Goal: Information Seeking & Learning: Find specific fact

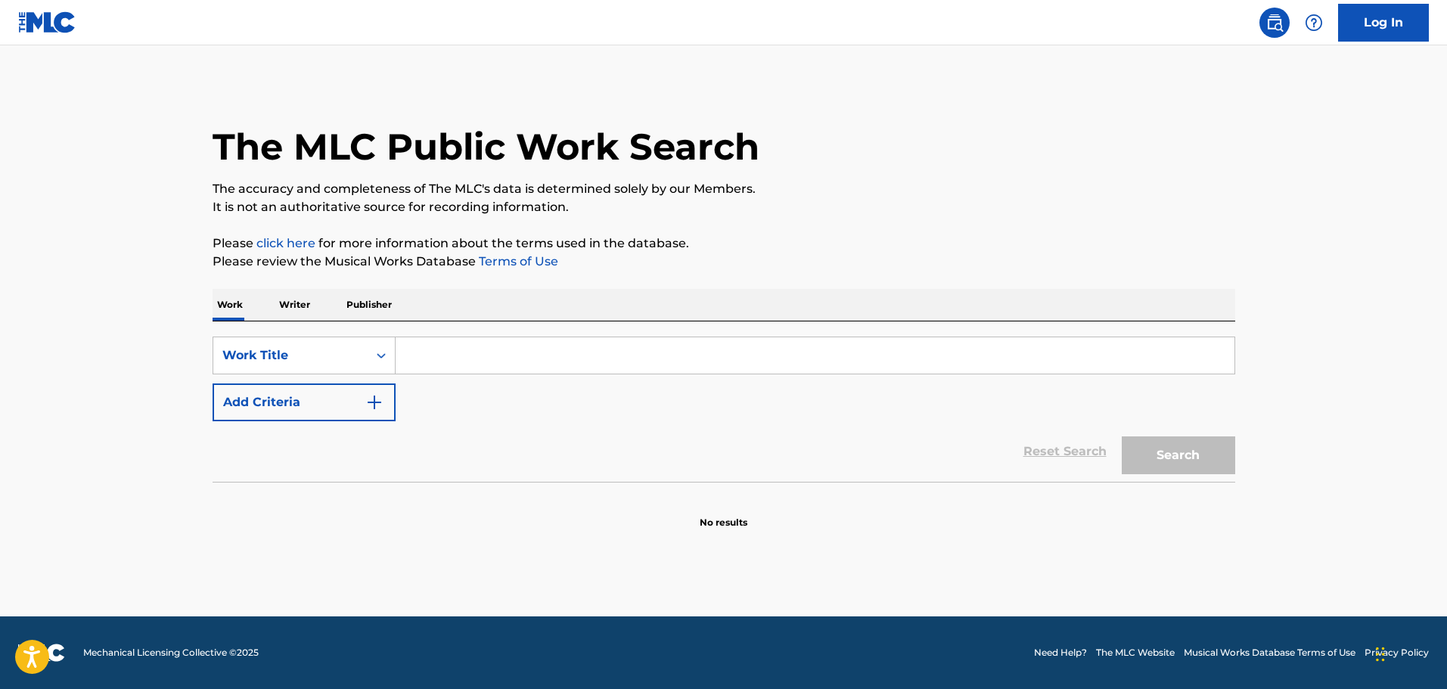
click at [413, 352] on input "Search Form" at bounding box center [815, 355] width 839 height 36
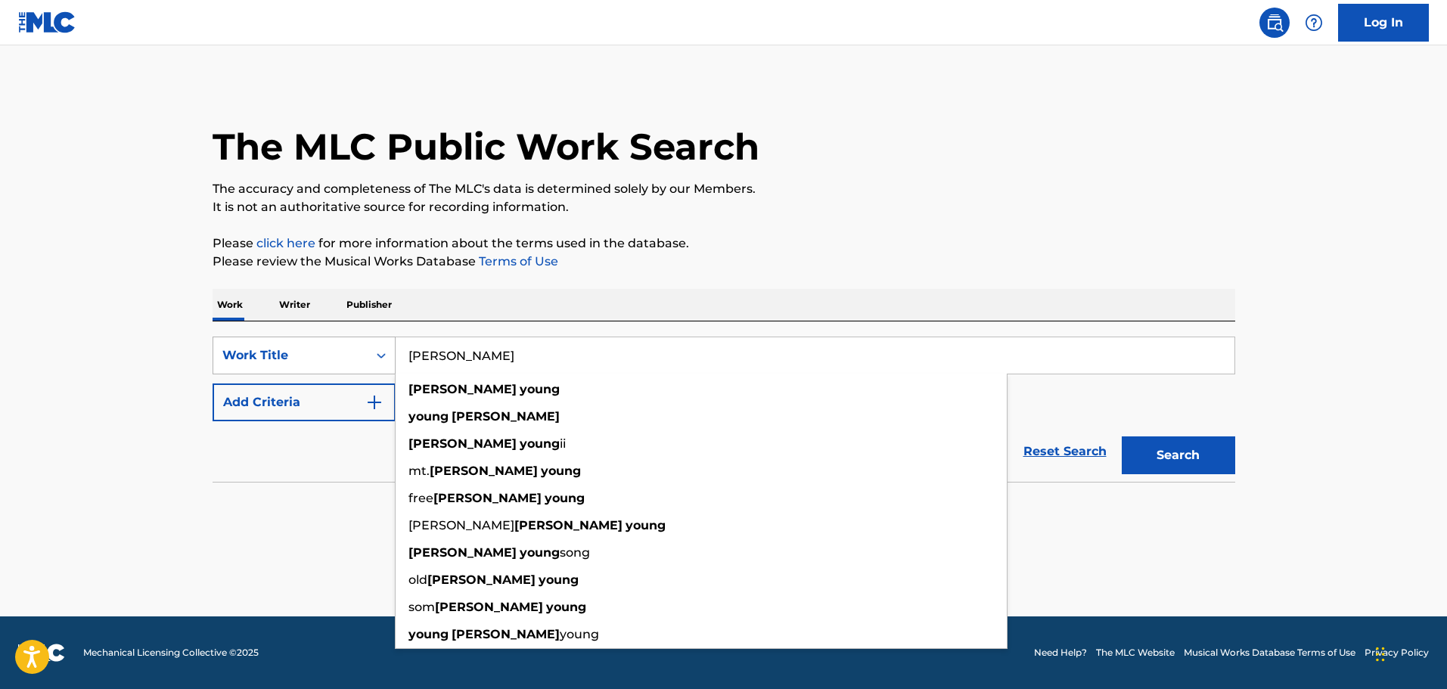
drag, startPoint x: 530, startPoint y: 357, endPoint x: 341, endPoint y: 343, distance: 188.9
click at [341, 343] on div "SearchWithCriteria160a37f7-4e44-4566-9342-2bcc9adb86d7 Work Title [PERSON_NAME]…" at bounding box center [724, 356] width 1023 height 38
type input "[PERSON_NAME]"
click at [325, 396] on button "Add Criteria" at bounding box center [304, 403] width 183 height 38
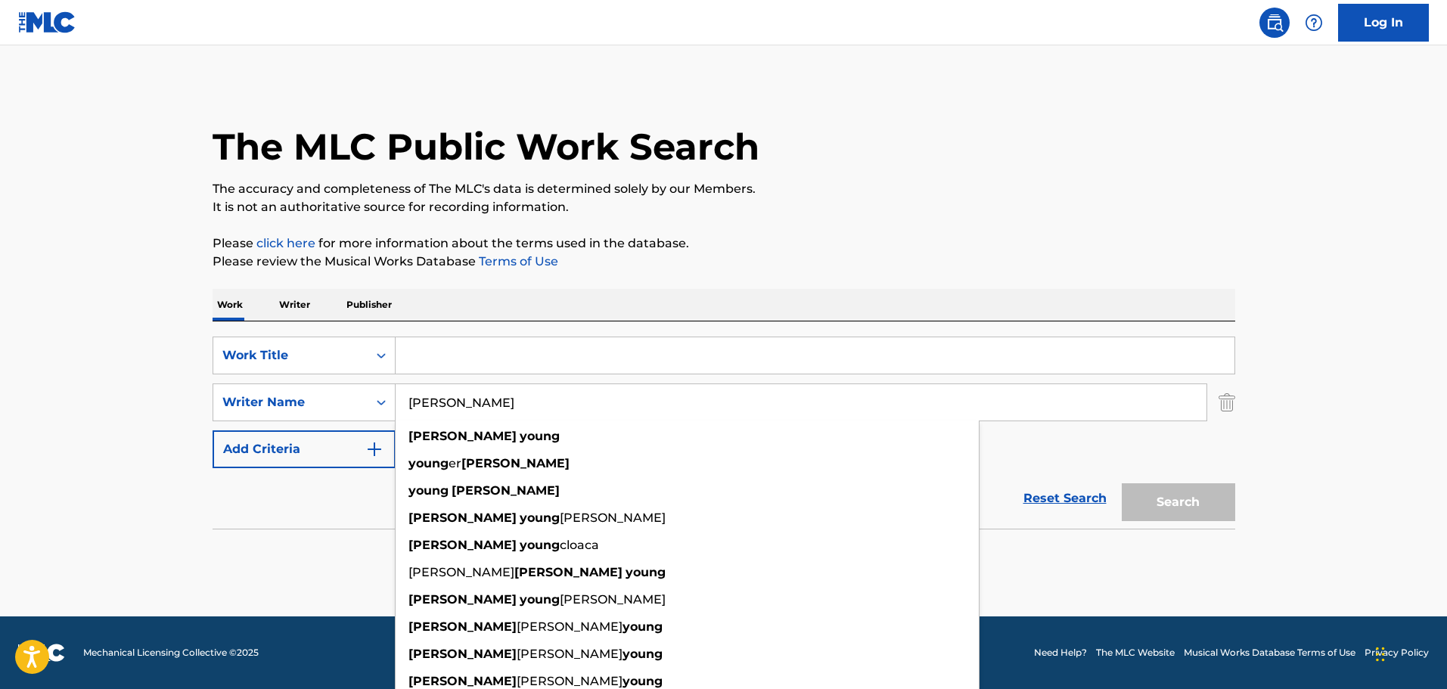
type input "[PERSON_NAME]"
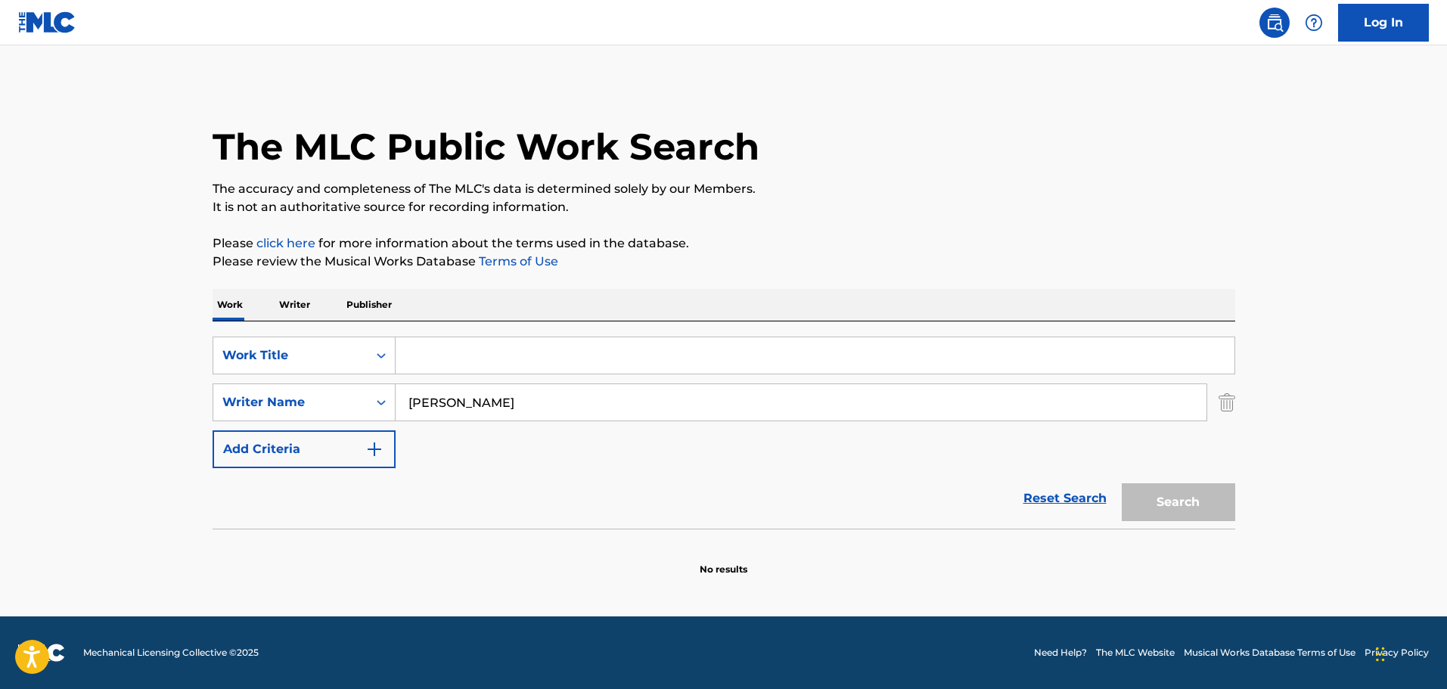
click at [657, 360] on input "Search Form" at bounding box center [815, 355] width 839 height 36
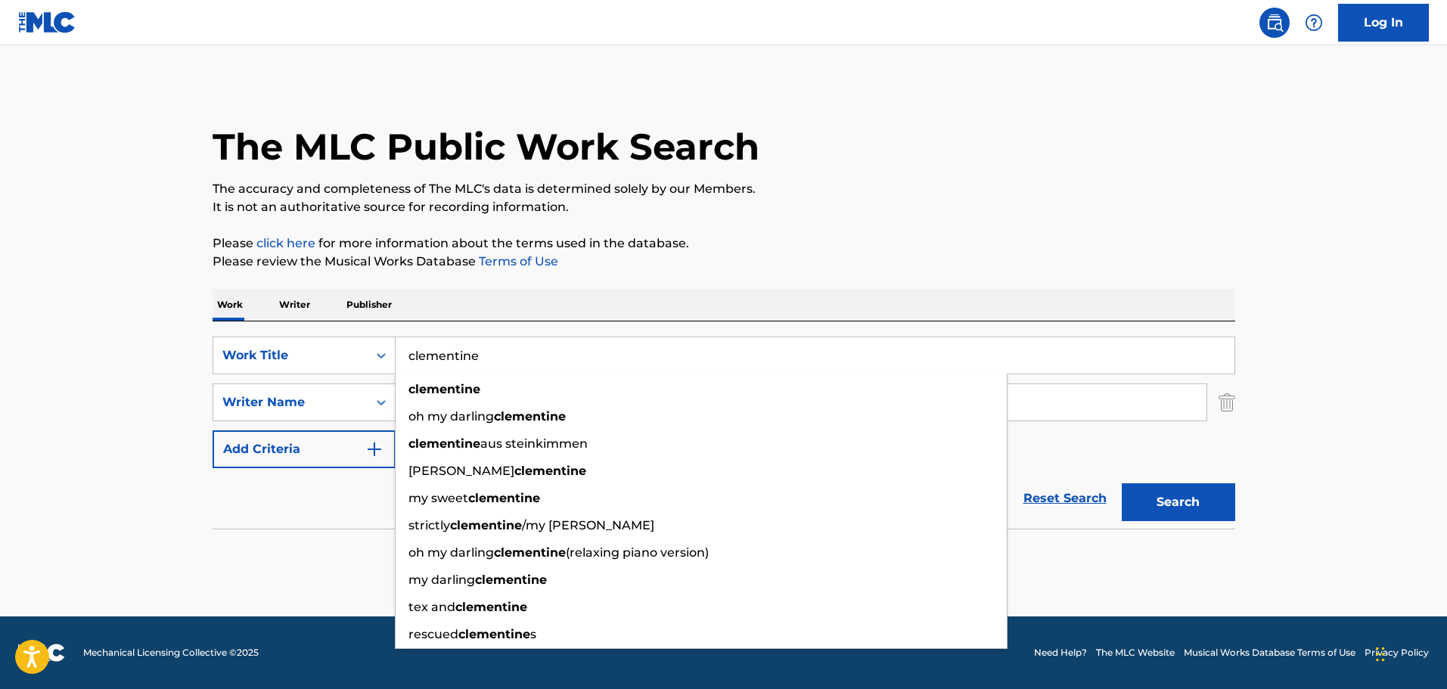
type input "clementine"
click at [1122, 483] on button "Search" at bounding box center [1178, 502] width 113 height 38
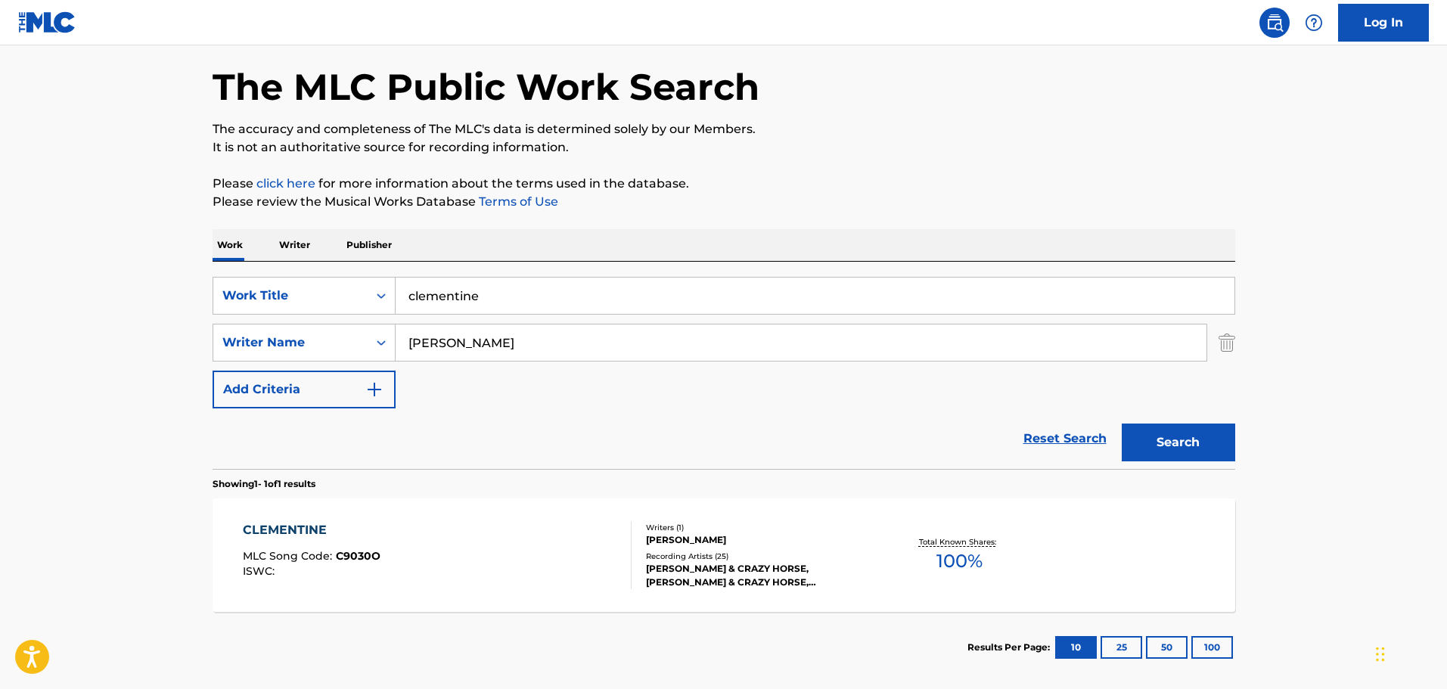
scroll to position [134, 0]
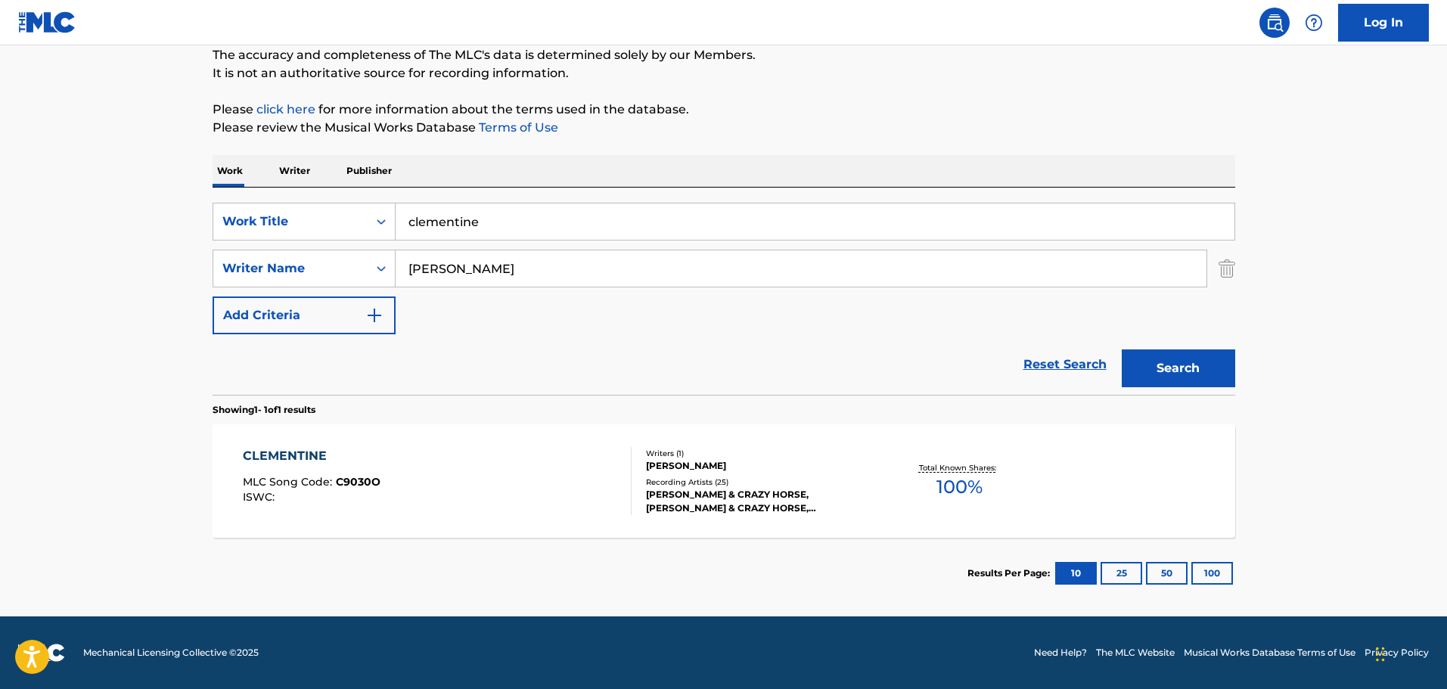
click at [322, 477] on span "MLC Song Code :" at bounding box center [289, 482] width 93 height 14
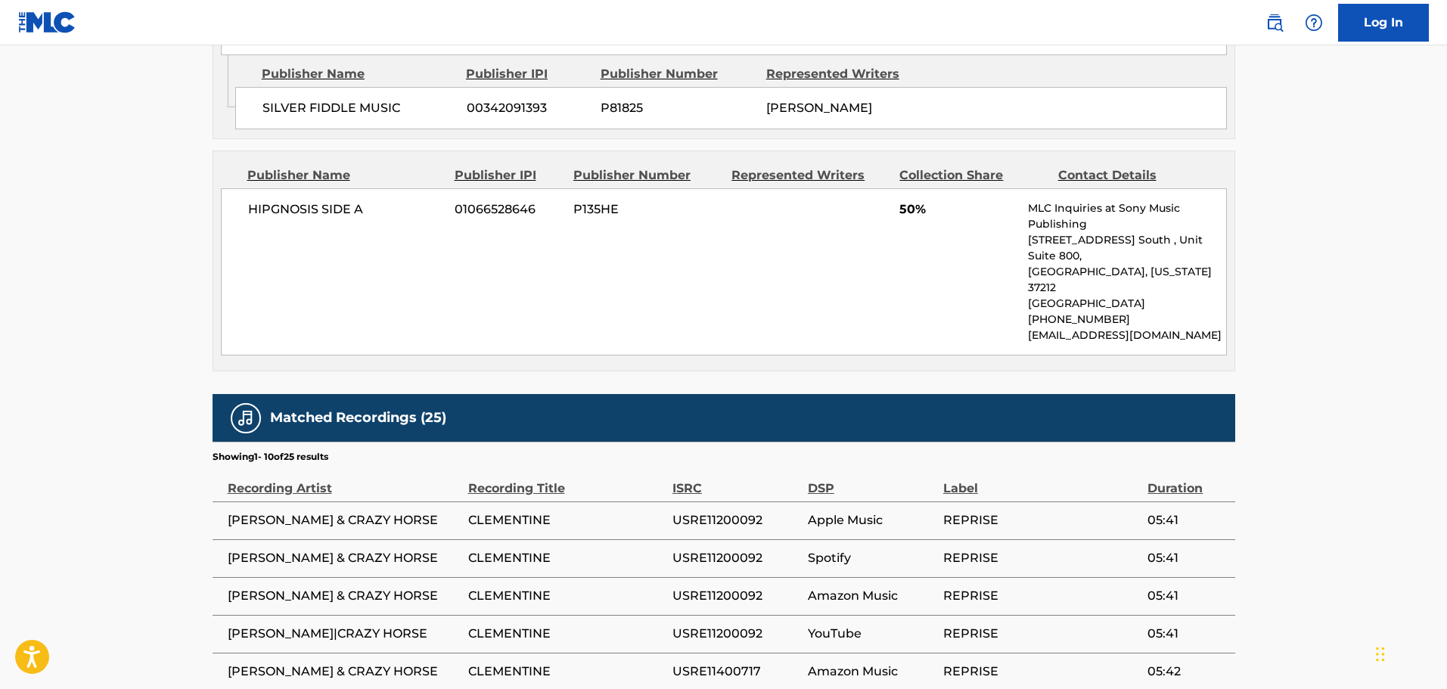
scroll to position [1135, 0]
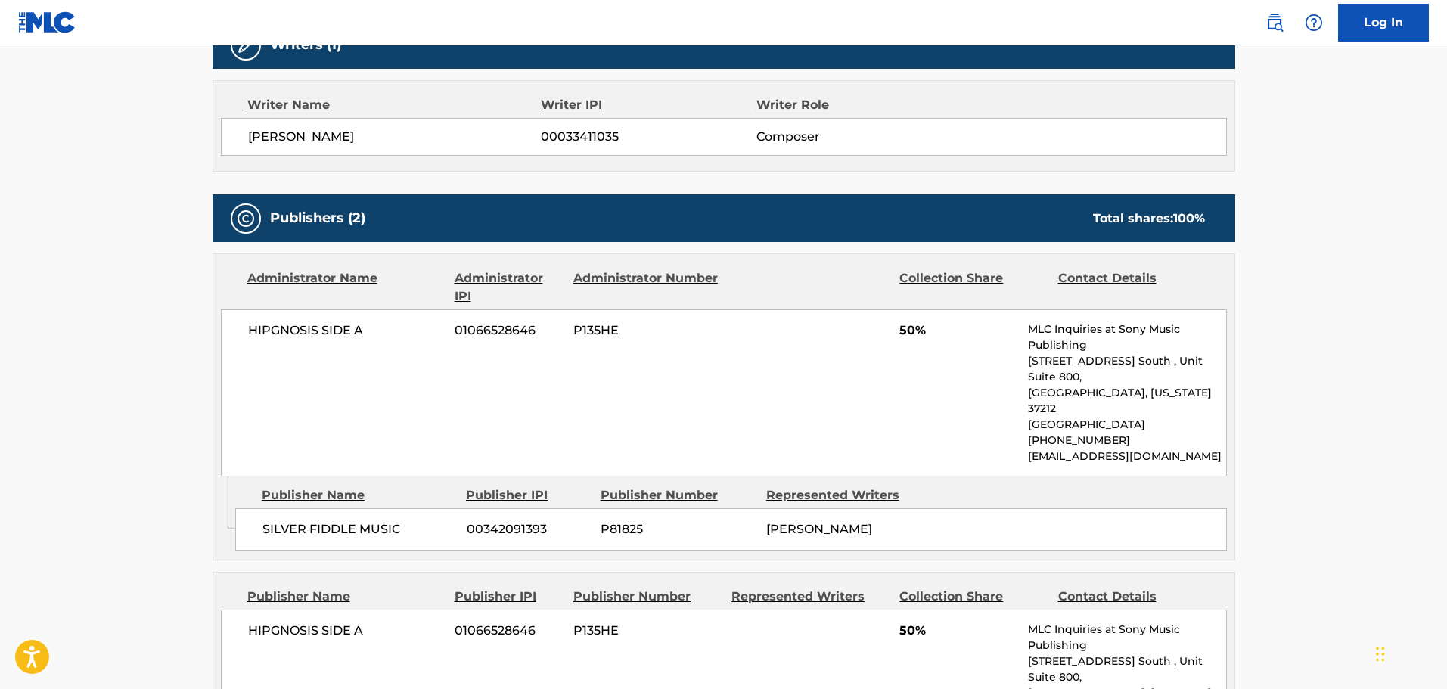
scroll to position [39, 0]
